Goal: Contribute content

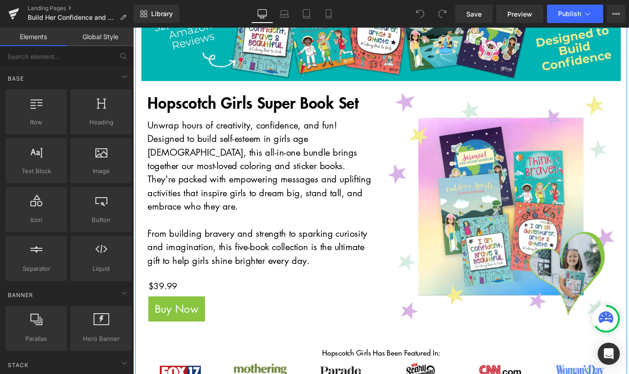
scroll to position [157, 0]
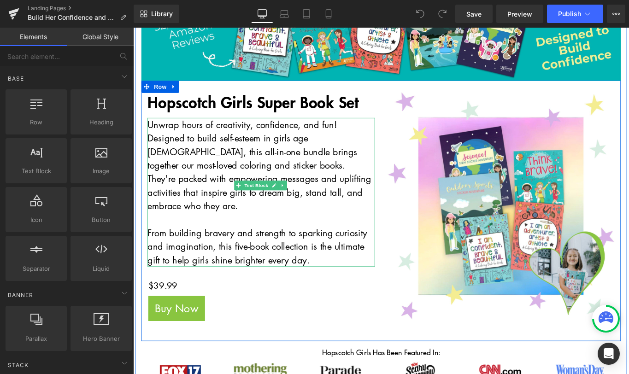
click at [207, 156] on p "Unwrap hours of creativity, confidence, and fun! Designed to build self-esteem …" at bounding box center [277, 182] width 256 height 107
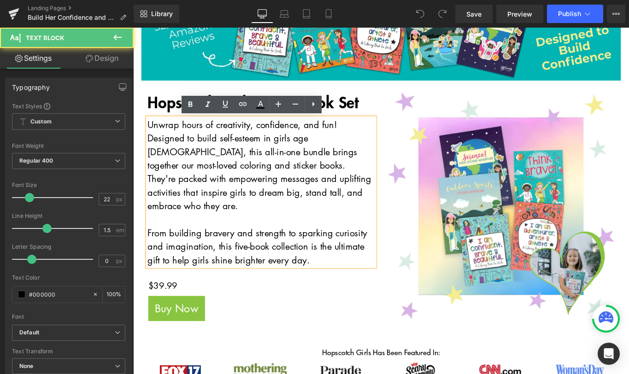
click at [150, 140] on p "Unwrap hours of creativity, confidence, and fun! Designed to build self-esteem …" at bounding box center [277, 182] width 256 height 107
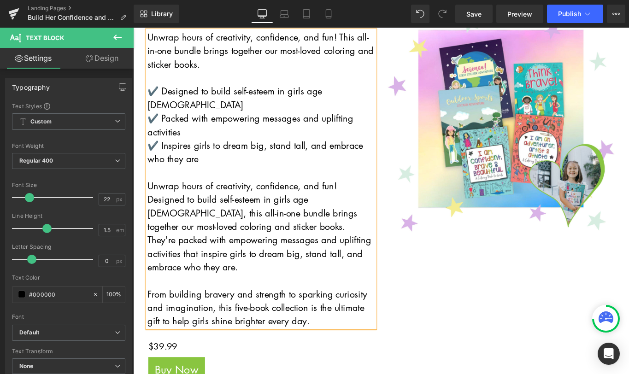
scroll to position [254, 0]
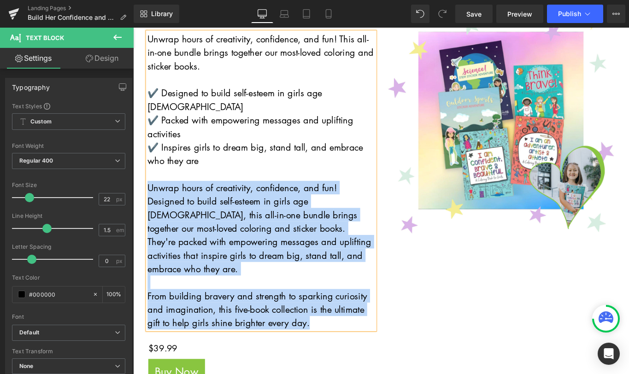
drag, startPoint x: 325, startPoint y: 329, endPoint x: 142, endPoint y: 191, distance: 229.2
click at [142, 191] on div "Hopscotch Girls Super Book Set Heading Unwrap hours of creativity, confidence, …" at bounding box center [277, 223] width 270 height 439
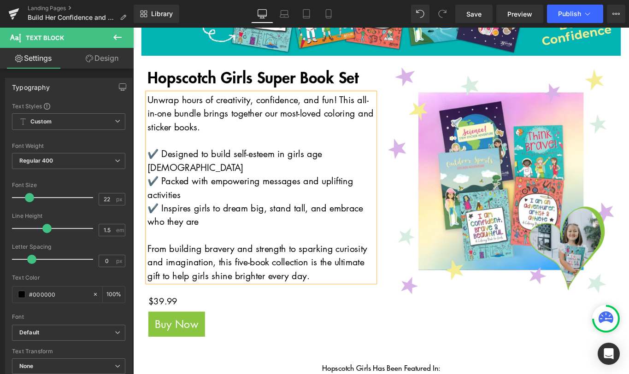
scroll to position [182, 0]
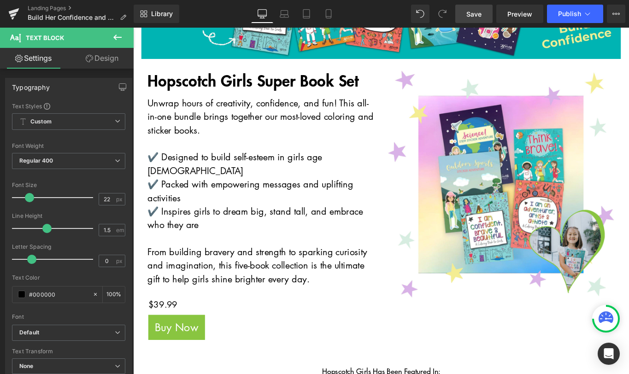
click at [475, 13] on span "Save" at bounding box center [474, 14] width 15 height 10
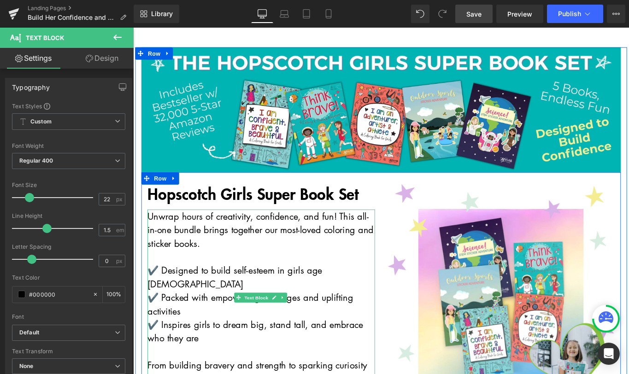
scroll to position [0, 0]
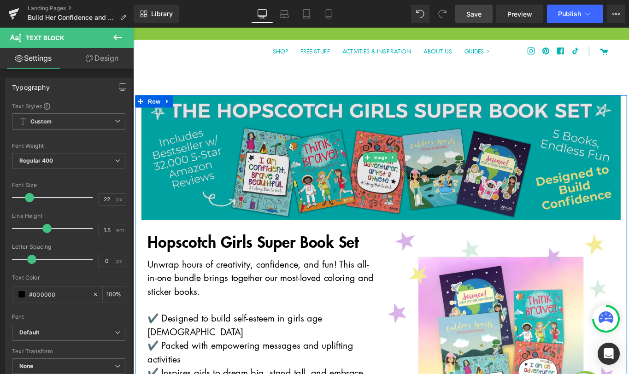
click at [348, 160] on img at bounding box center [411, 174] width 539 height 141
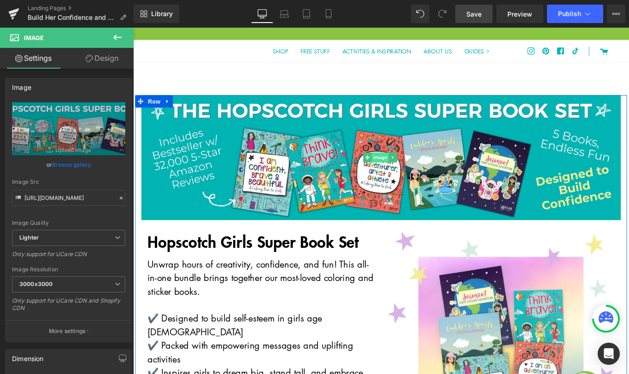
click at [408, 173] on span "Image" at bounding box center [411, 173] width 19 height 11
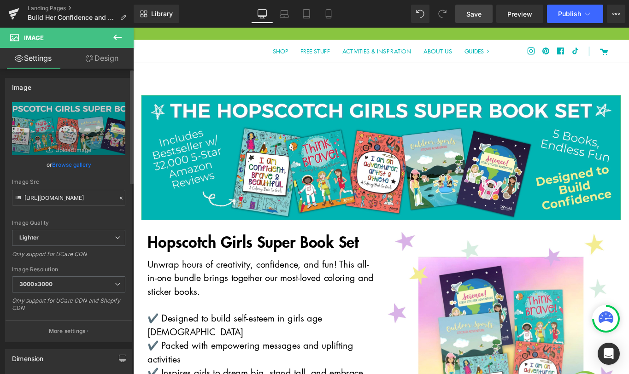
click at [75, 164] on link "Browse gallery" at bounding box center [71, 165] width 39 height 16
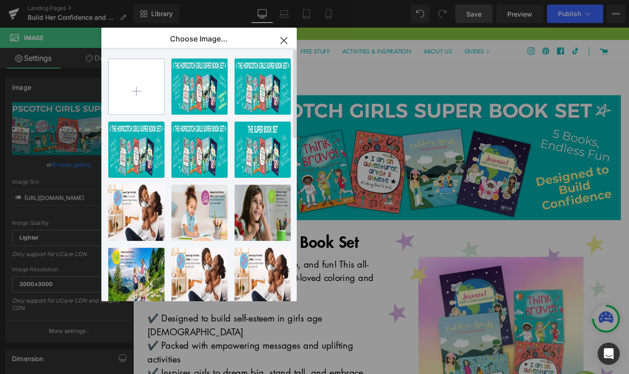
click at [146, 94] on input "file" at bounding box center [136, 86] width 55 height 55
type input "C:\fakepath\super book set Heading(1).jpg"
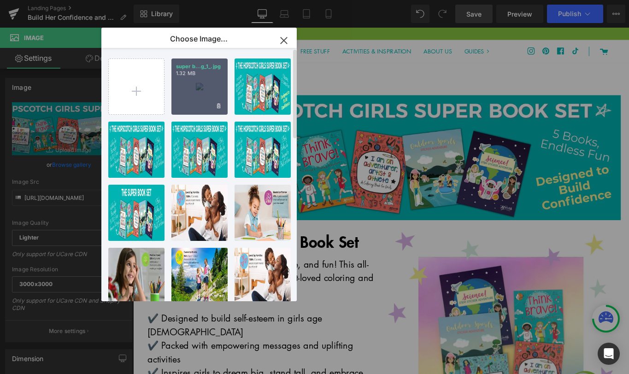
click at [208, 83] on div "super b...g_1_.jpg 1.32 MB" at bounding box center [200, 87] width 56 height 56
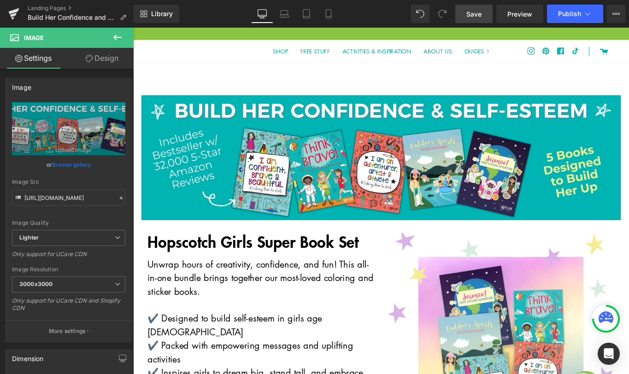
click at [470, 16] on span "Save" at bounding box center [474, 14] width 15 height 10
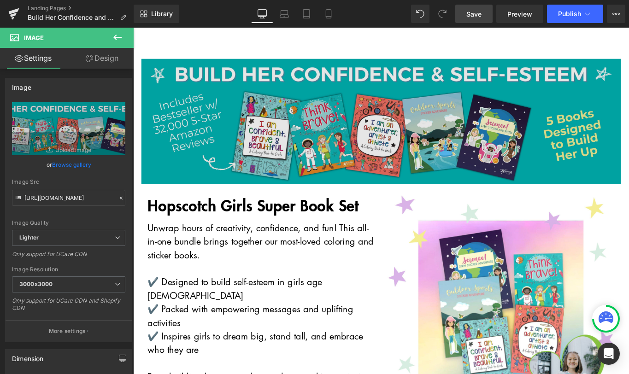
scroll to position [61, 0]
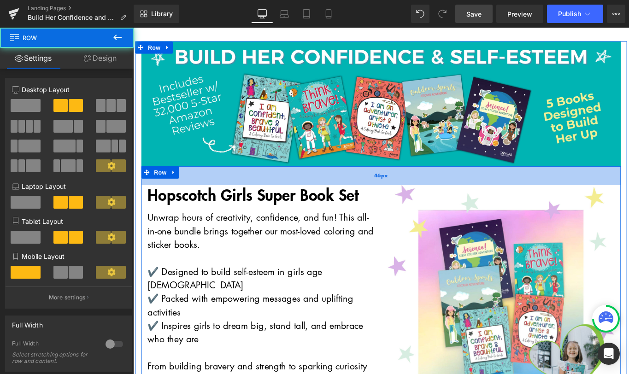
drag, startPoint x: 299, startPoint y: 193, endPoint x: 298, endPoint y: 201, distance: 8.4
click at [298, 201] on div "46px" at bounding box center [411, 194] width 539 height 21
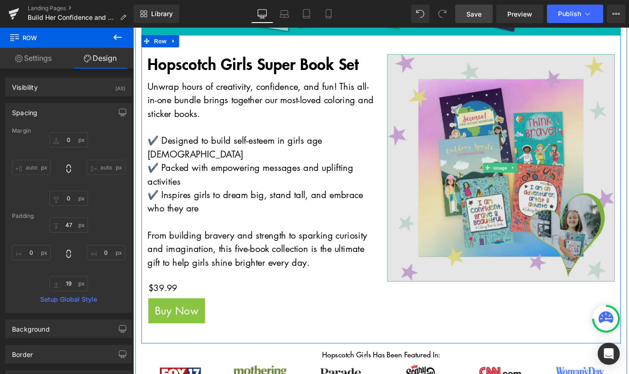
scroll to position [207, 0]
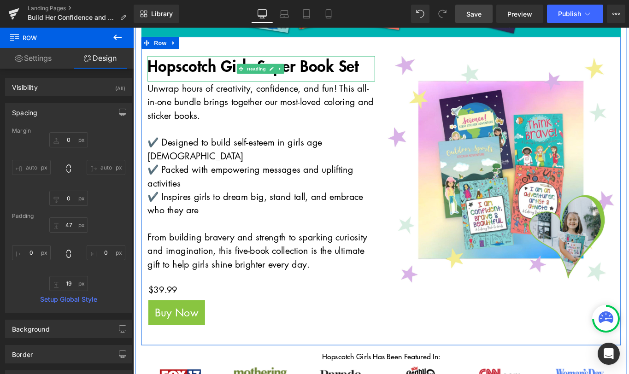
click at [332, 68] on strong "Hopscotch Girls Super Book Set" at bounding box center [267, 69] width 237 height 25
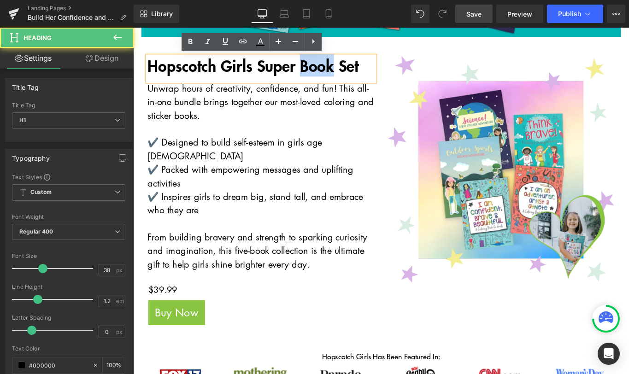
click at [332, 68] on strong "Hopscotch Girls Super Book Set" at bounding box center [267, 69] width 237 height 25
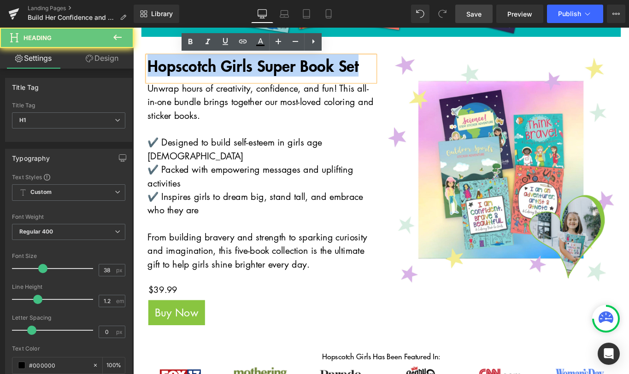
click at [332, 68] on strong "Hopscotch Girls Super Book Set" at bounding box center [267, 69] width 237 height 25
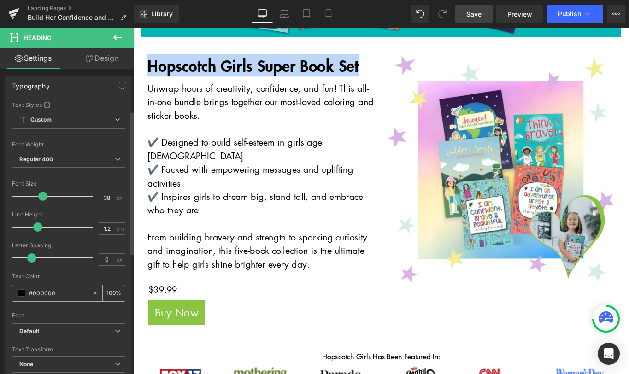
scroll to position [98, 0]
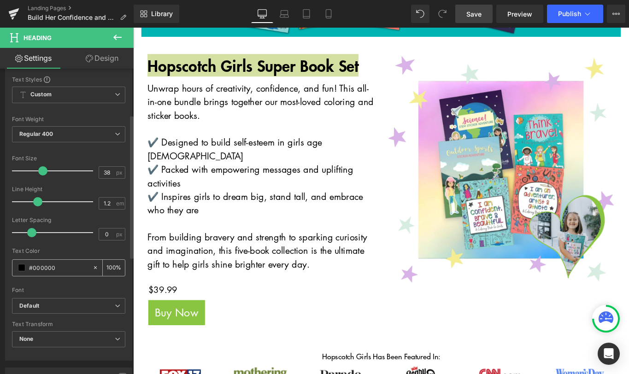
click at [48, 267] on input "#000000" at bounding box center [58, 268] width 59 height 10
type input "#1B4793"
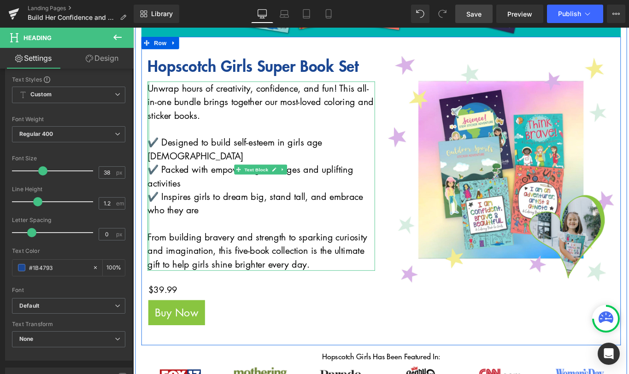
click at [149, 156] on p "✔️ Designed to build self-esteem in girls age [DEMOGRAPHIC_DATA]" at bounding box center [277, 164] width 256 height 30
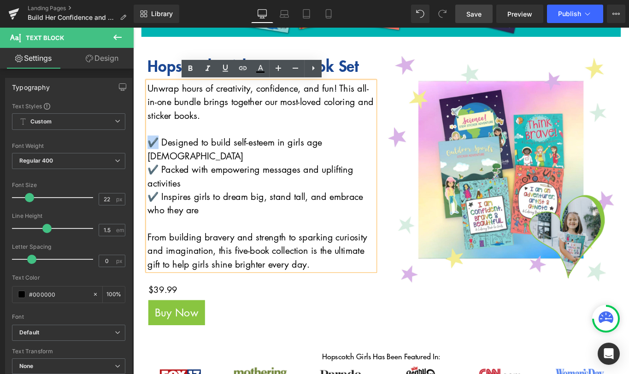
drag, startPoint x: 155, startPoint y: 157, endPoint x: 141, endPoint y: 155, distance: 14.9
click at [142, 155] on div "Hopscotch Girls Super Book Set Heading Unwrap hours of creativity, confidence, …" at bounding box center [277, 217] width 270 height 317
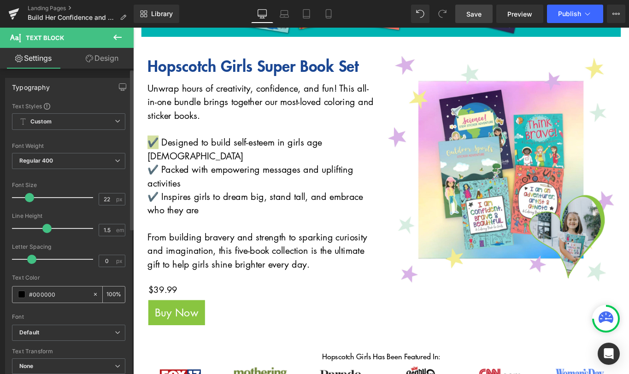
click at [44, 297] on input "#000000" at bounding box center [58, 295] width 59 height 10
paste input "1B4793"
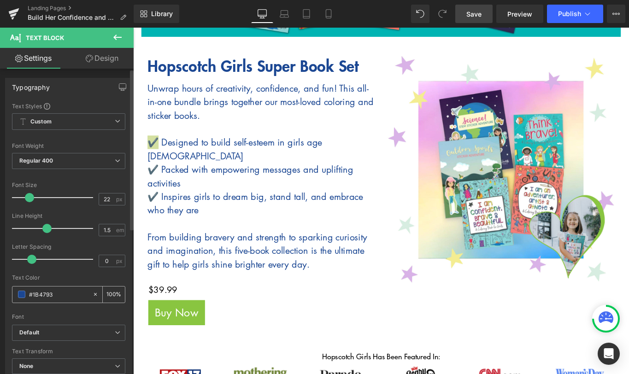
type input "#1B4793"
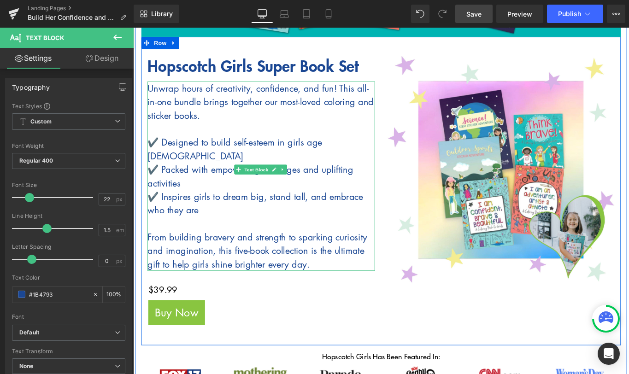
click at [185, 210] on p "✔️ Inspires girls to dream big, stand tall, and embrace who they are" at bounding box center [277, 225] width 256 height 30
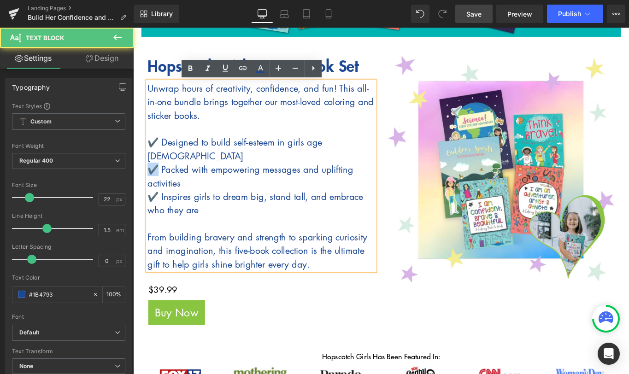
drag, startPoint x: 154, startPoint y: 171, endPoint x: 144, endPoint y: 171, distance: 9.7
click at [144, 171] on div "Hopscotch Girls Super Book Set Heading Unwrap hours of creativity, confidence, …" at bounding box center [277, 217] width 270 height 317
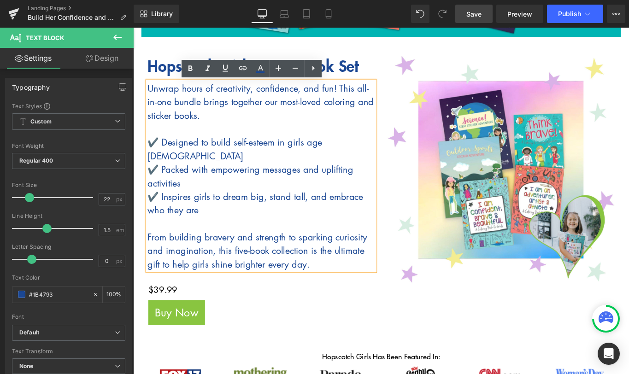
click at [178, 180] on p "✔️ Packed with empowering messages and uplifting activities" at bounding box center [277, 194] width 256 height 30
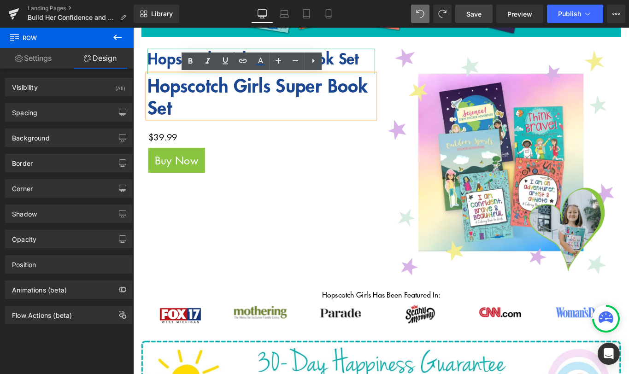
click at [396, 64] on h1 "Hopscotch Girls Super Book Set" at bounding box center [277, 62] width 256 height 22
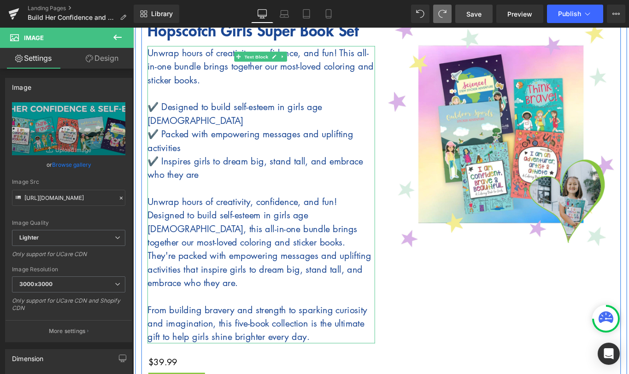
scroll to position [192, 0]
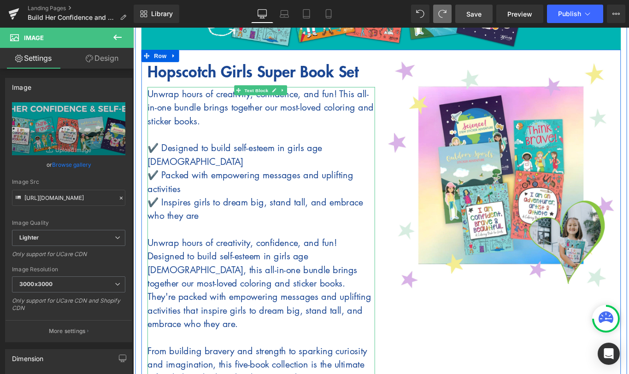
click at [220, 223] on p "✔️ Inspires girls to dream big, stand tall, and embrace who they are" at bounding box center [277, 231] width 256 height 30
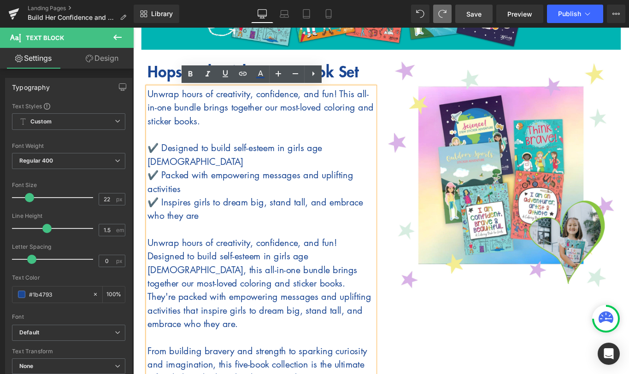
click at [223, 286] on p "Unwrap hours of creativity, confidence, and fun! Designed to build self-esteem …" at bounding box center [277, 315] width 256 height 107
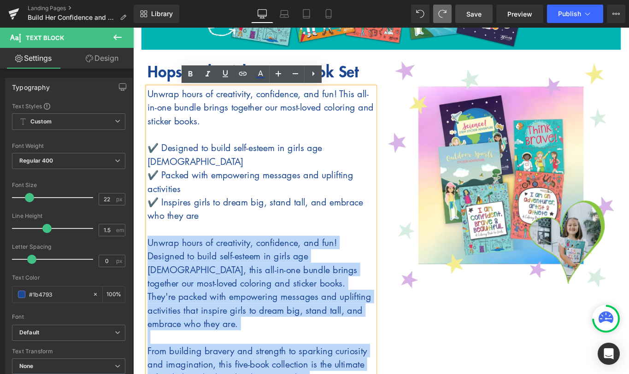
drag, startPoint x: 331, startPoint y: 391, endPoint x: 142, endPoint y: 253, distance: 233.3
click at [142, 253] on div "Hopscotch Girls Super Book Set Heading Unwrap hours of creativity, confidence, …" at bounding box center [277, 285] width 270 height 439
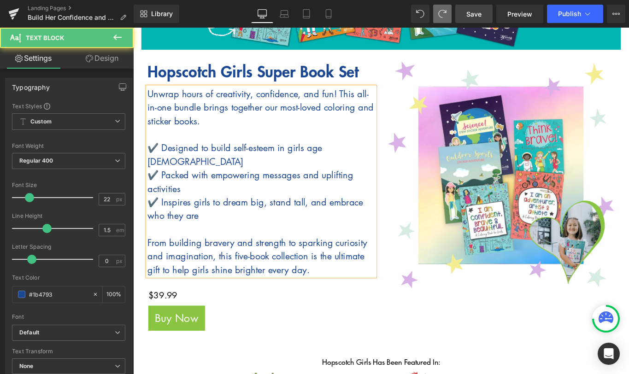
click at [178, 218] on p "✔️ Inspires girls to dream big, stand tall, and embrace who they are" at bounding box center [277, 231] width 256 height 30
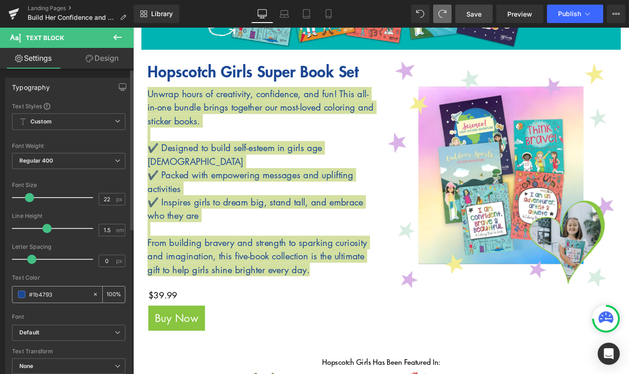
click at [92, 295] on icon at bounding box center [95, 294] width 6 height 6
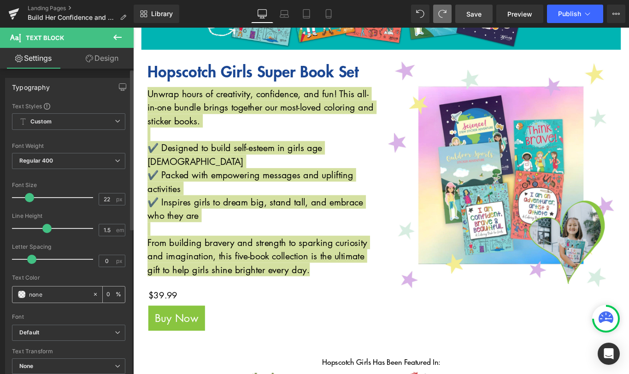
click at [66, 296] on input "#1b4793" at bounding box center [58, 295] width 59 height 10
click at [20, 297] on span at bounding box center [21, 294] width 7 height 7
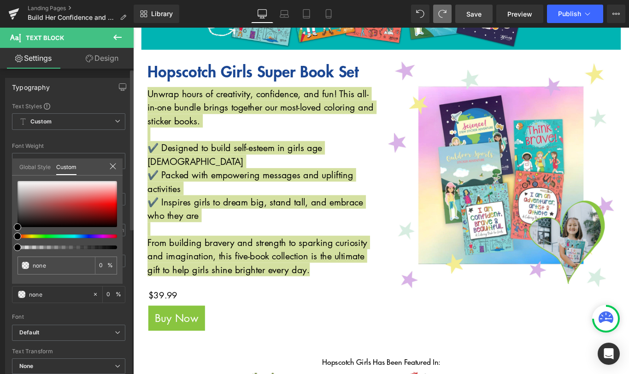
click at [116, 249] on div at bounding box center [68, 248] width 100 height 4
click at [114, 248] on div at bounding box center [68, 248] width 100 height 4
click at [20, 224] on div at bounding box center [68, 204] width 100 height 46
drag, startPoint x: 20, startPoint y: 225, endPoint x: 10, endPoint y: 247, distance: 24.3
click at [10, 247] on div "Typography Text Styles Custom Custom Setup Global Style Custom Setup Global Sty…" at bounding box center [69, 229] width 138 height 317
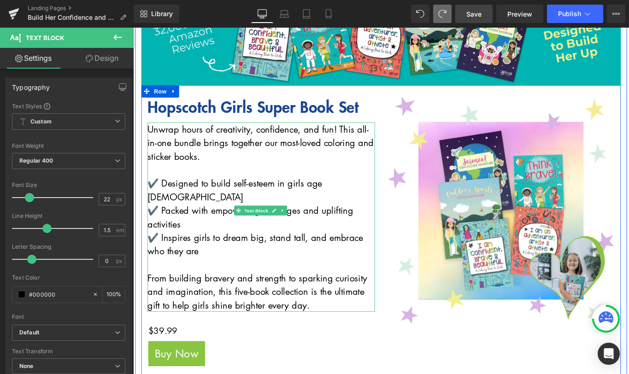
scroll to position [150, 0]
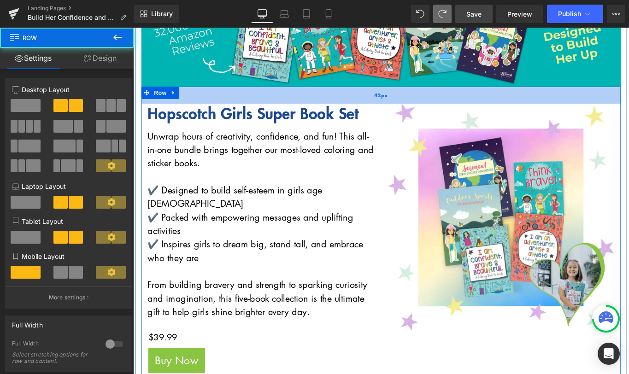
drag, startPoint x: 392, startPoint y: 101, endPoint x: 392, endPoint y: 107, distance: 6.0
click at [392, 107] on div "42px" at bounding box center [411, 103] width 539 height 19
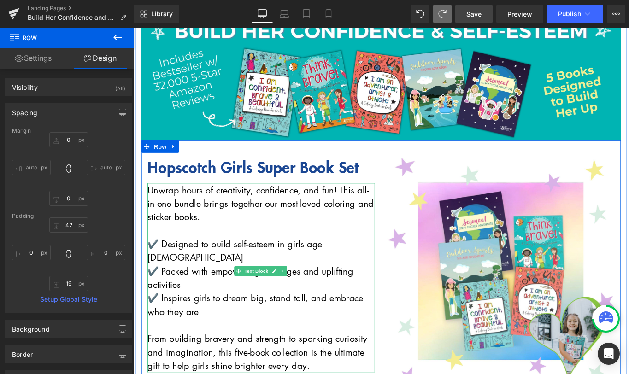
scroll to position [82, 0]
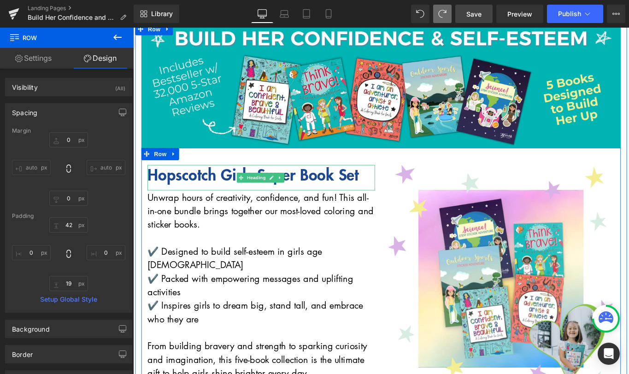
click at [344, 198] on strong "Hopscotch Girls Super Book Set" at bounding box center [267, 192] width 237 height 25
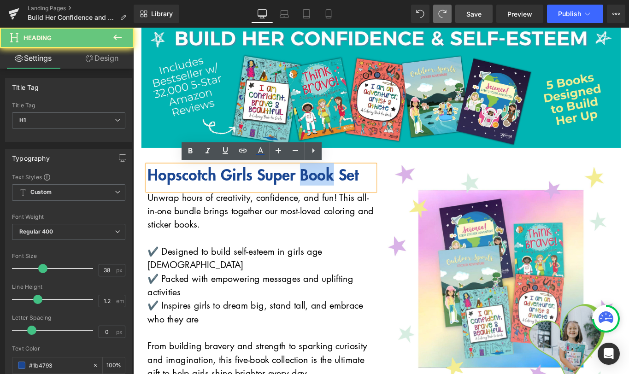
click at [344, 198] on strong "Hopscotch Girls Super Book Set" at bounding box center [267, 192] width 237 height 25
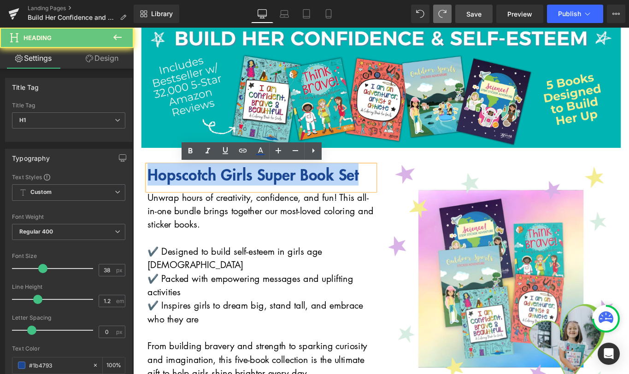
click at [344, 198] on strong "Hopscotch Girls Super Book Set" at bounding box center [267, 192] width 237 height 25
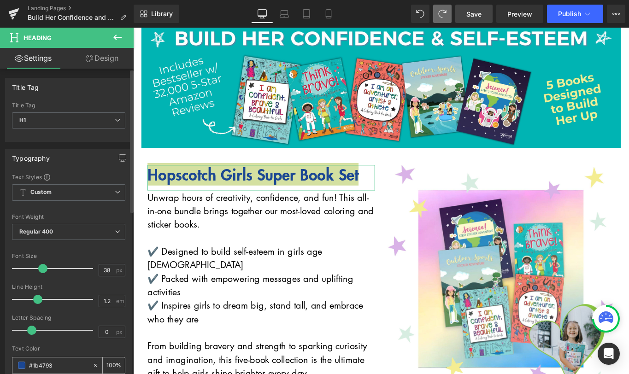
click at [48, 365] on input "#1b4793" at bounding box center [58, 366] width 59 height 10
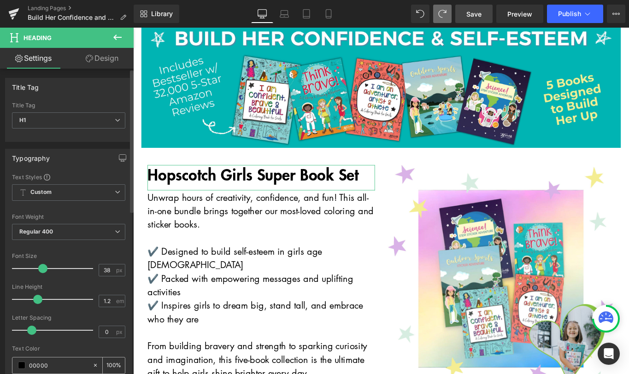
type input "000000"
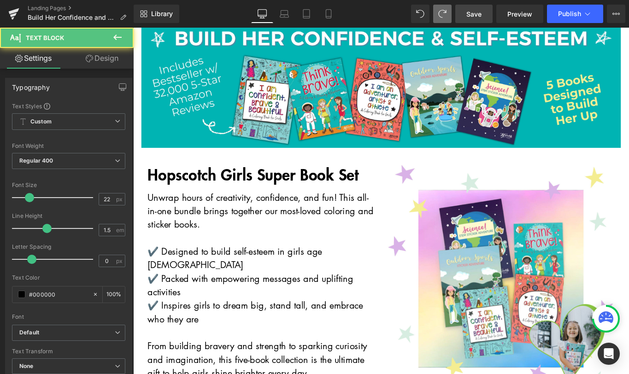
click at [180, 315] on p "✔️ Packed with empowering messages and uplifting activities" at bounding box center [277, 317] width 256 height 30
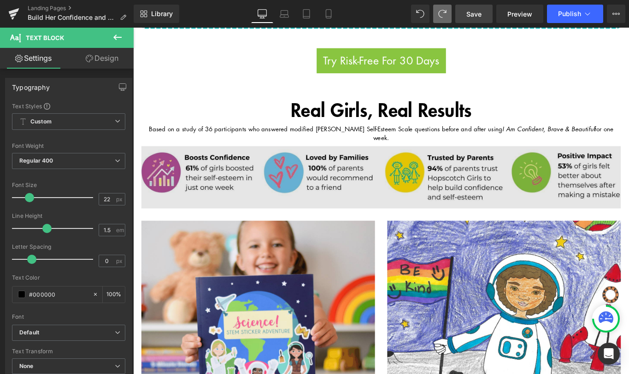
scroll to position [747, 0]
